Goal: Information Seeking & Learning: Learn about a topic

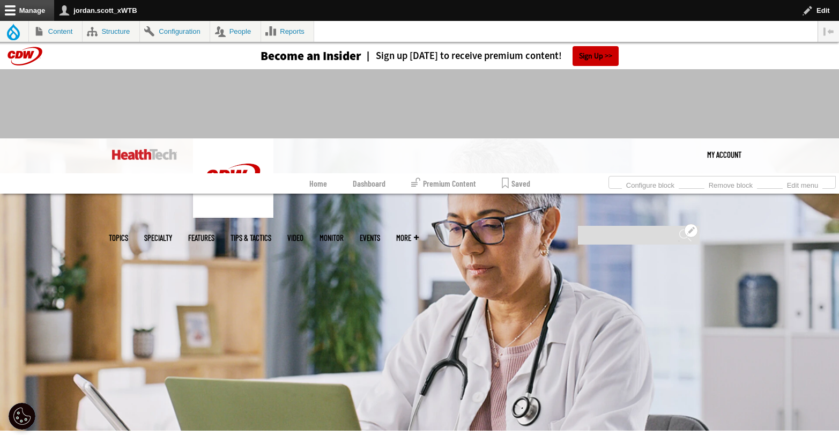
click at [660, 226] on input "Search" at bounding box center [639, 235] width 122 height 19
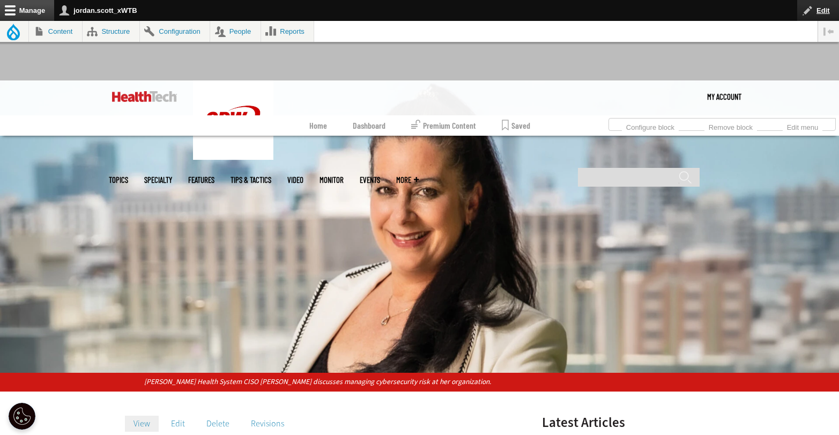
scroll to position [188, 0]
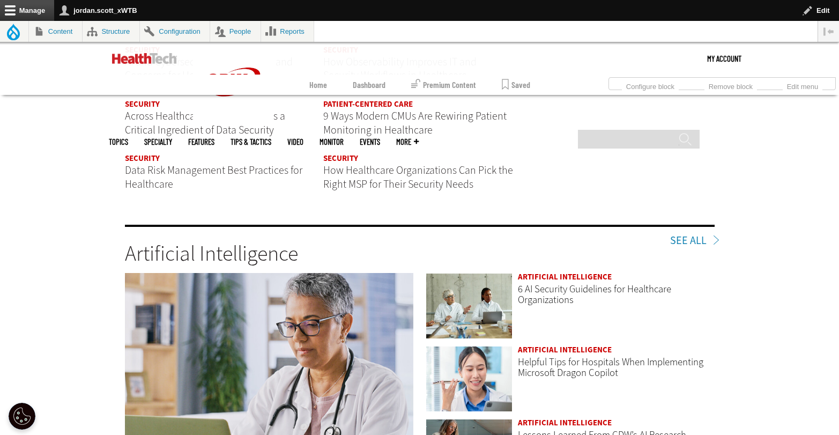
scroll to position [1618, 0]
